Goal: Information Seeking & Learning: Learn about a topic

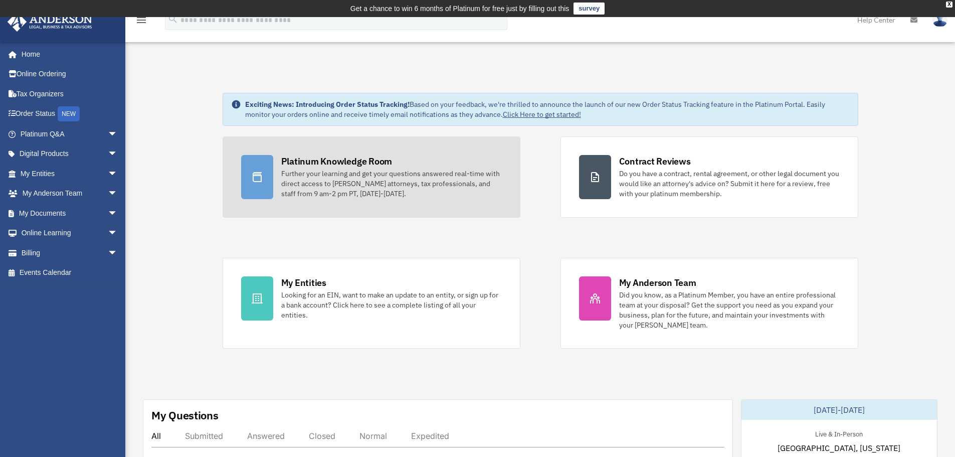
click at [348, 183] on div "Further your learning and get your questions answered real-time with direct acc…" at bounding box center [391, 183] width 221 height 30
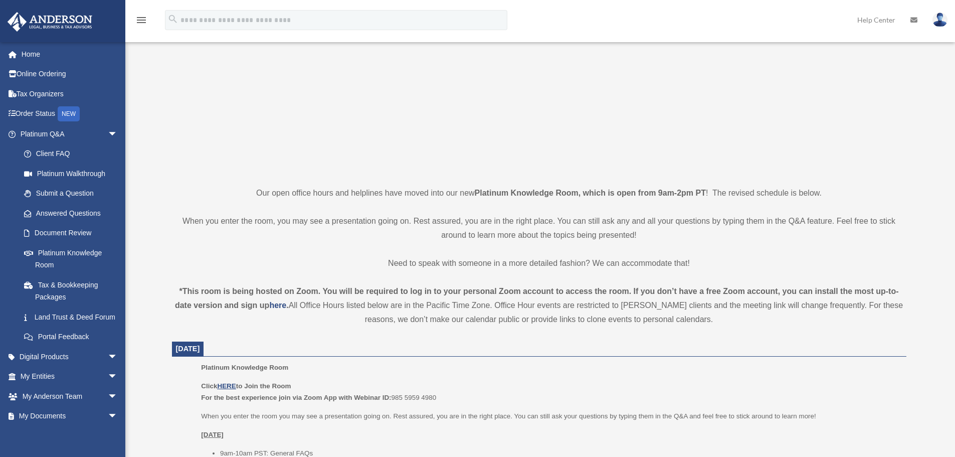
scroll to position [67, 0]
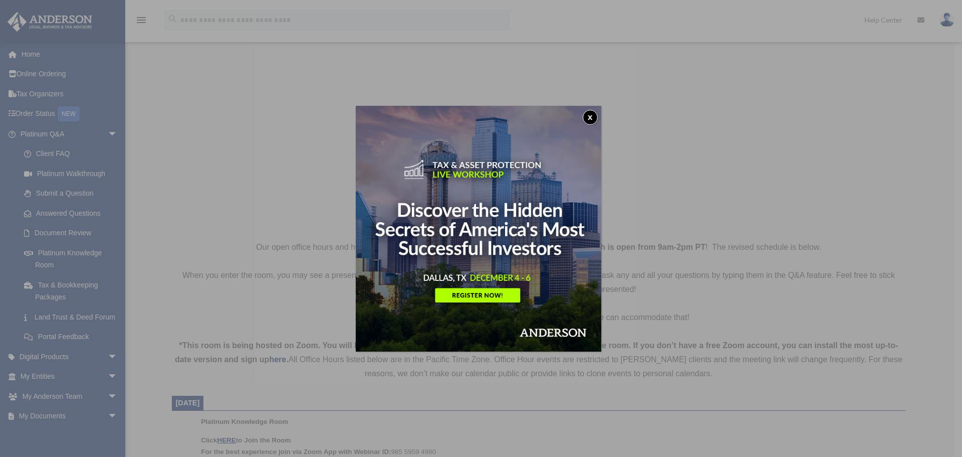
click at [592, 118] on button "x" at bounding box center [590, 117] width 15 height 15
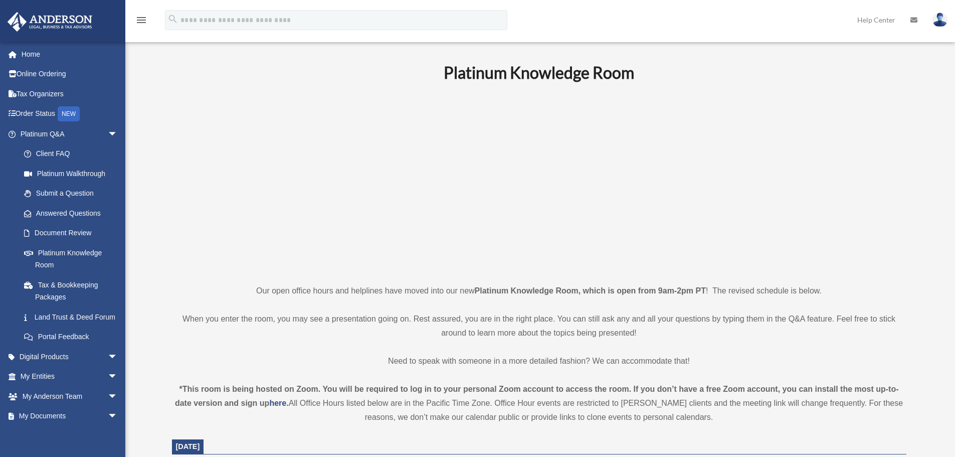
scroll to position [0, 0]
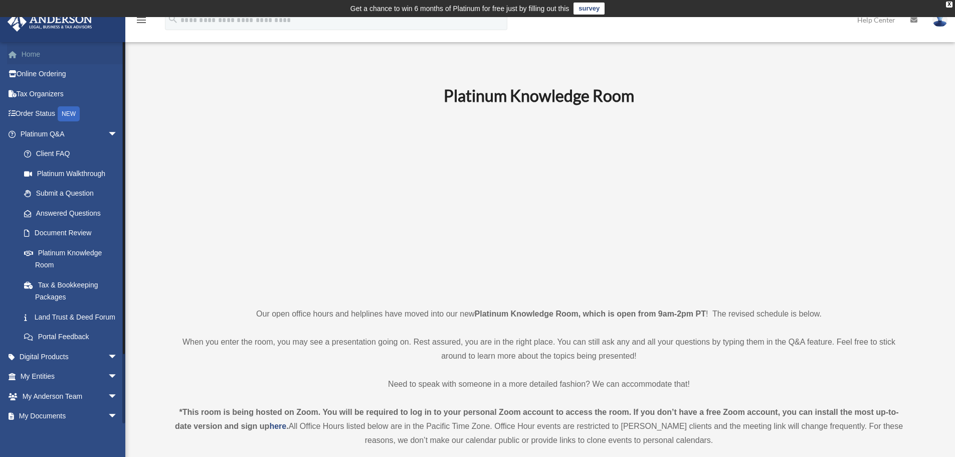
click at [39, 54] on link "Home" at bounding box center [70, 54] width 126 height 20
